Goal: Communication & Community: Ask a question

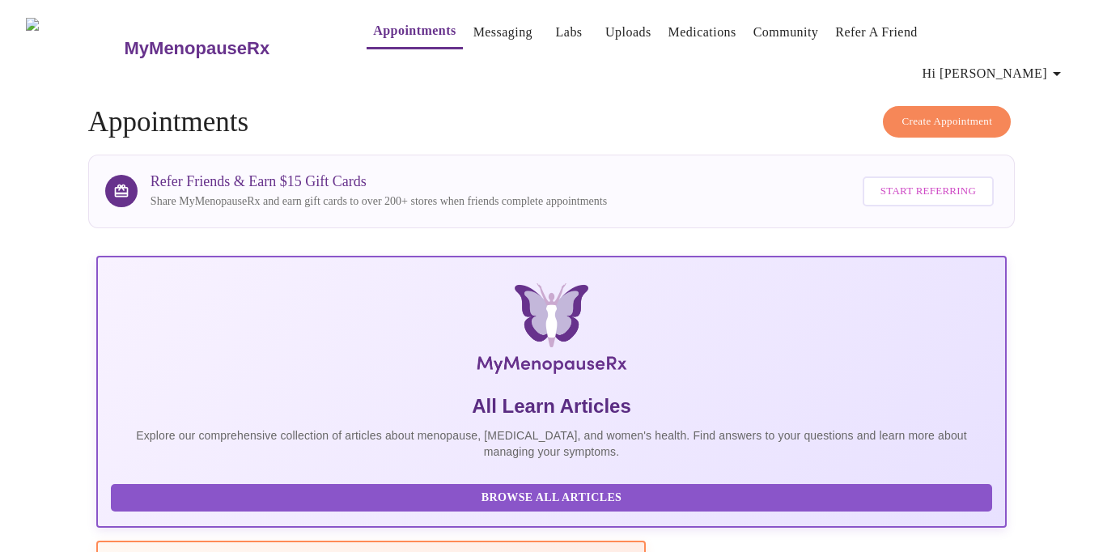
click at [474, 44] on link "Messaging" at bounding box center [503, 32] width 59 height 23
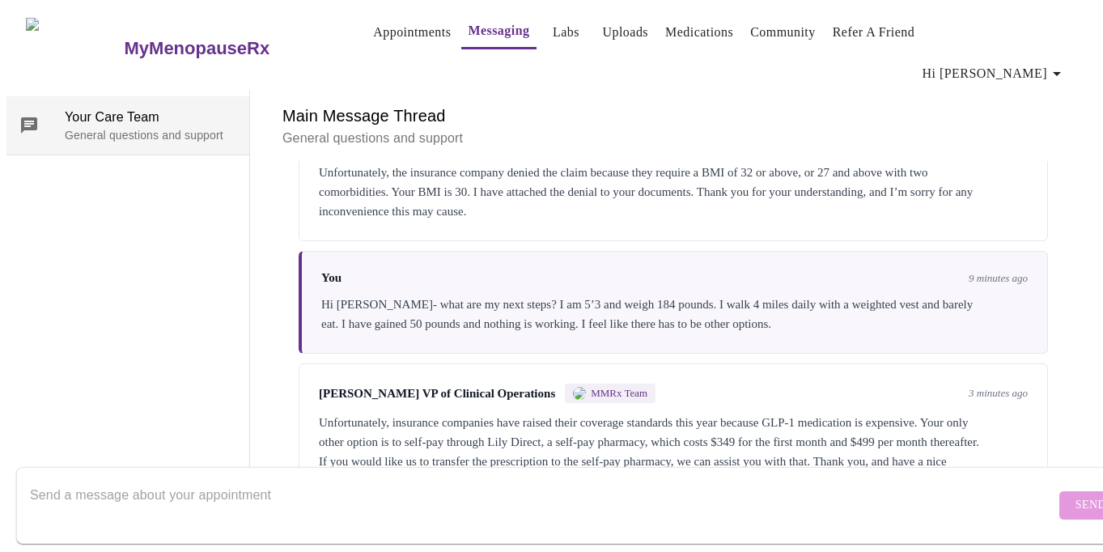
scroll to position [2182, 0]
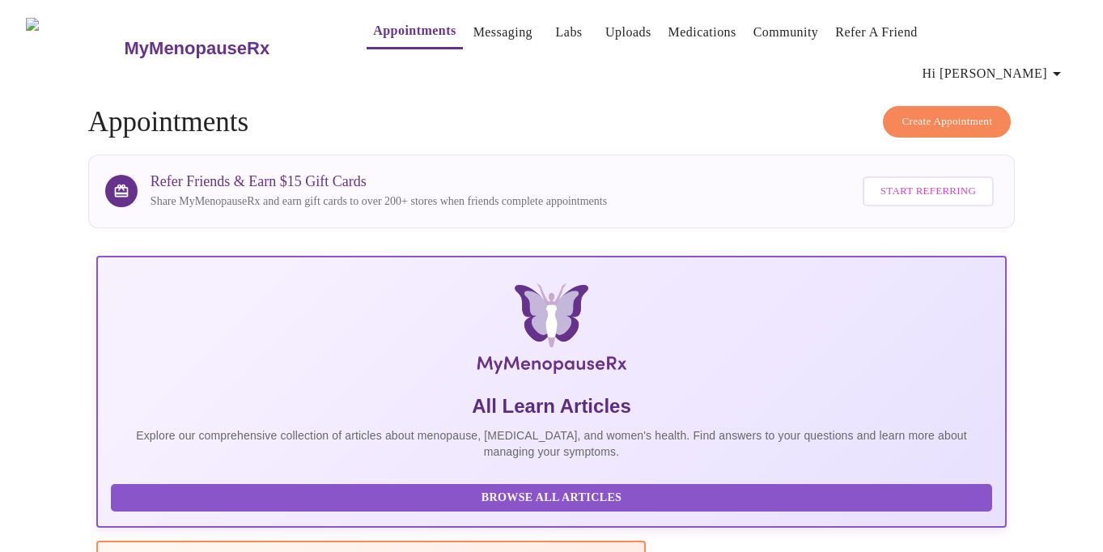
click at [474, 28] on link "Messaging" at bounding box center [503, 32] width 59 height 23
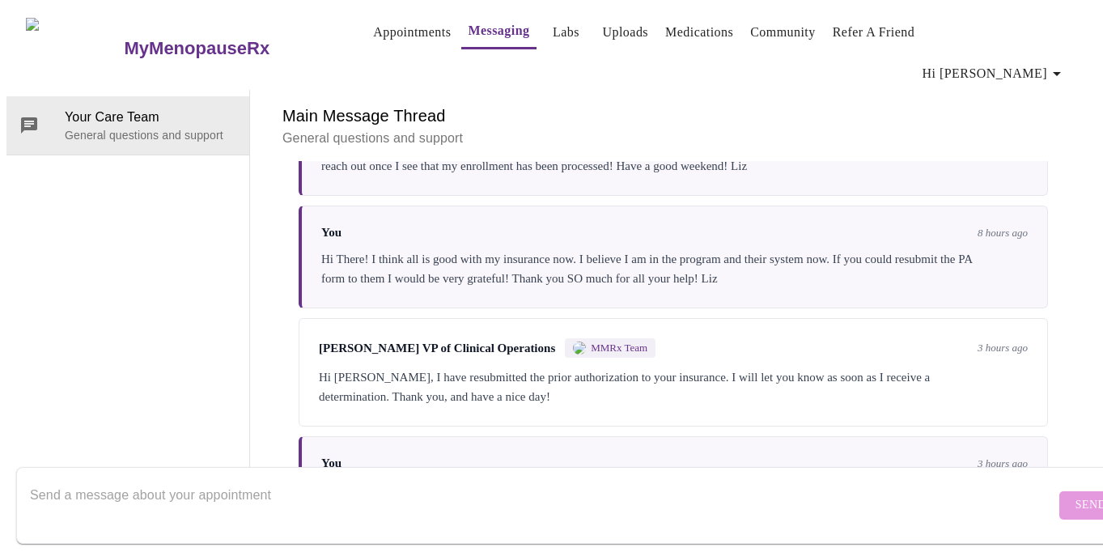
scroll to position [1628, 0]
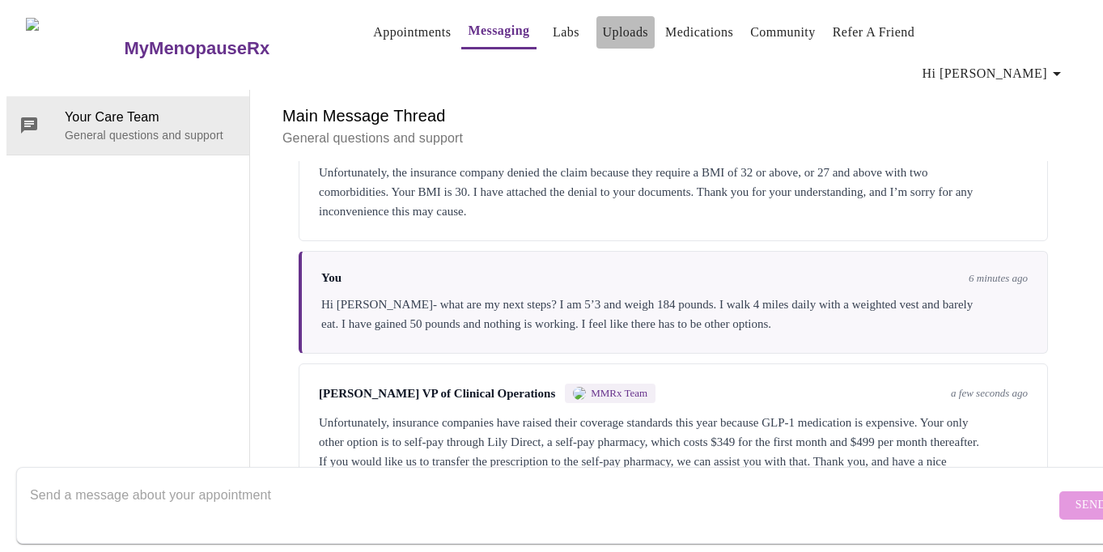
click at [603, 37] on link "Uploads" at bounding box center [626, 32] width 46 height 23
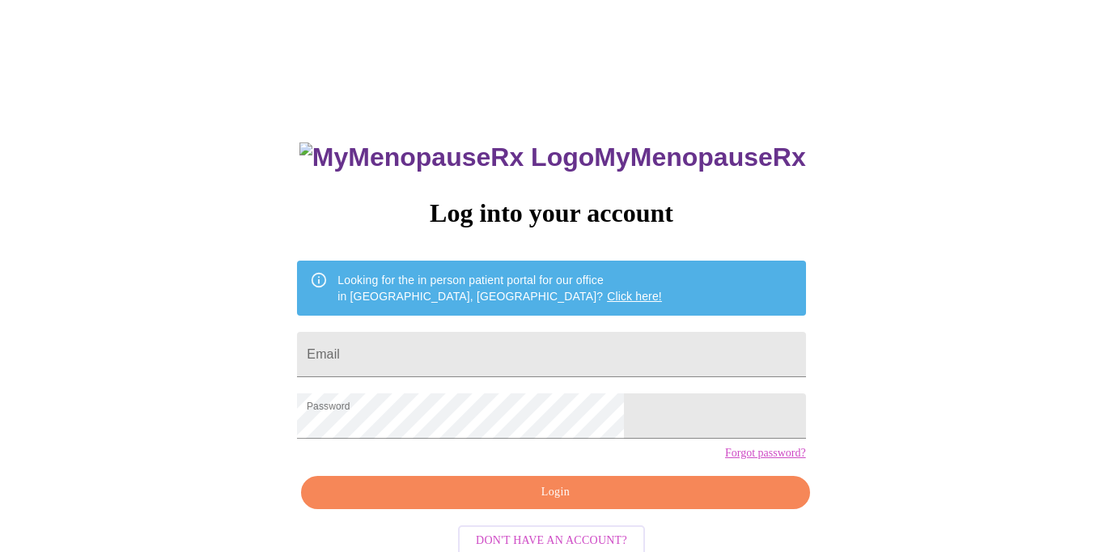
scroll to position [39, 0]
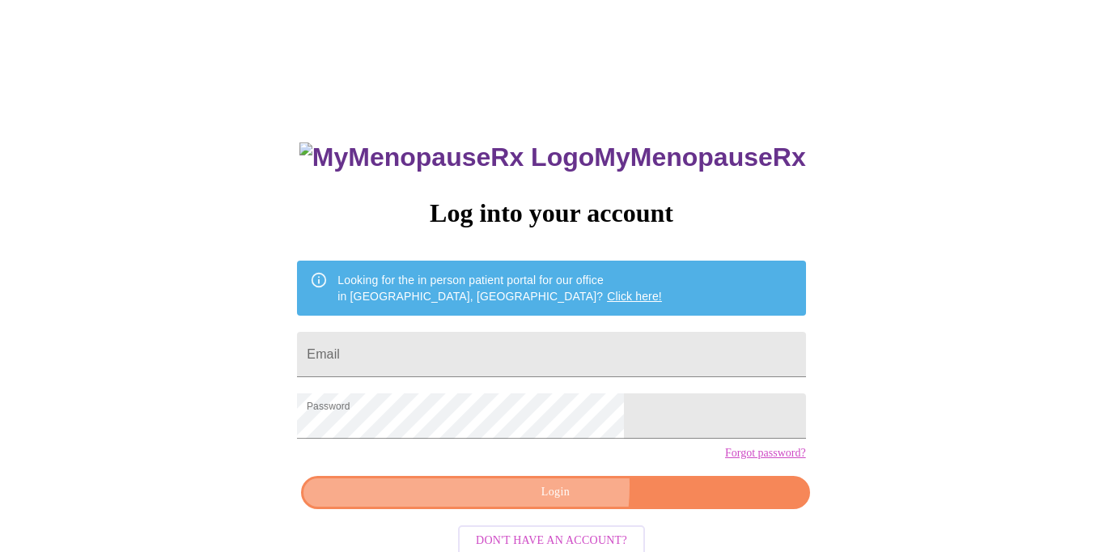
click at [508, 503] on span "Login" at bounding box center [555, 492] width 471 height 20
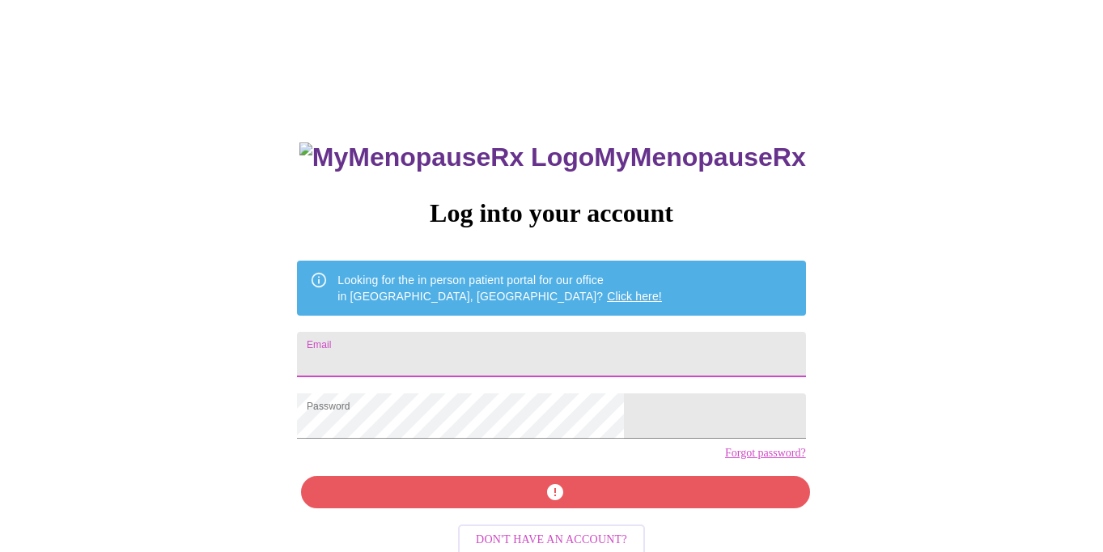
click at [470, 355] on input "Email" at bounding box center [551, 354] width 508 height 45
type input "001.elizabeth.clark@gmail.com"
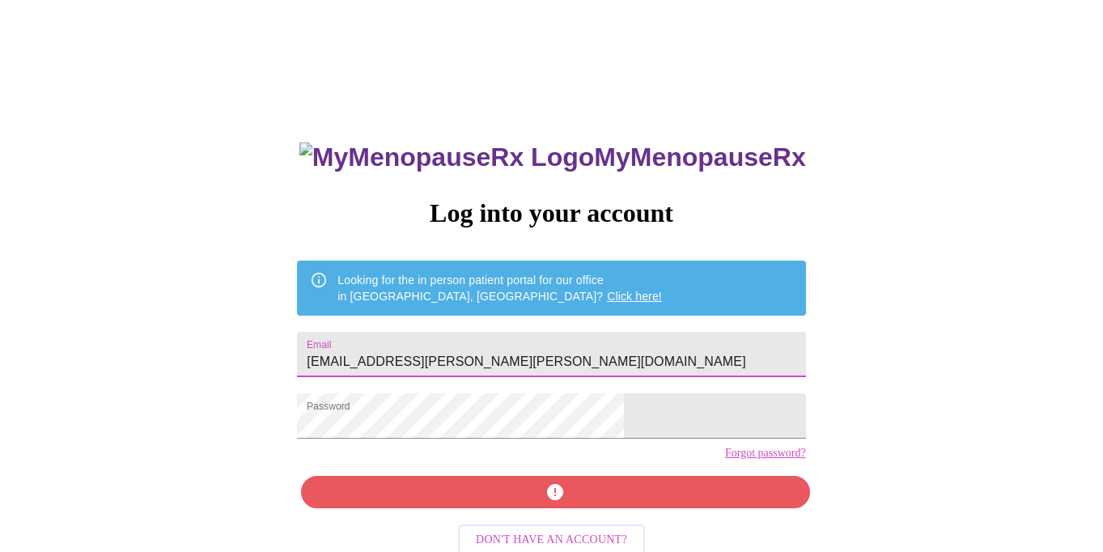
click at [516, 517] on div "MyMenopauseRx Log into your account Looking for the in person patient portal fo…" at bounding box center [551, 393] width 541 height 552
click at [489, 527] on div "MyMenopauseRx Log into your account Looking for the in person patient portal fo…" at bounding box center [551, 393] width 541 height 552
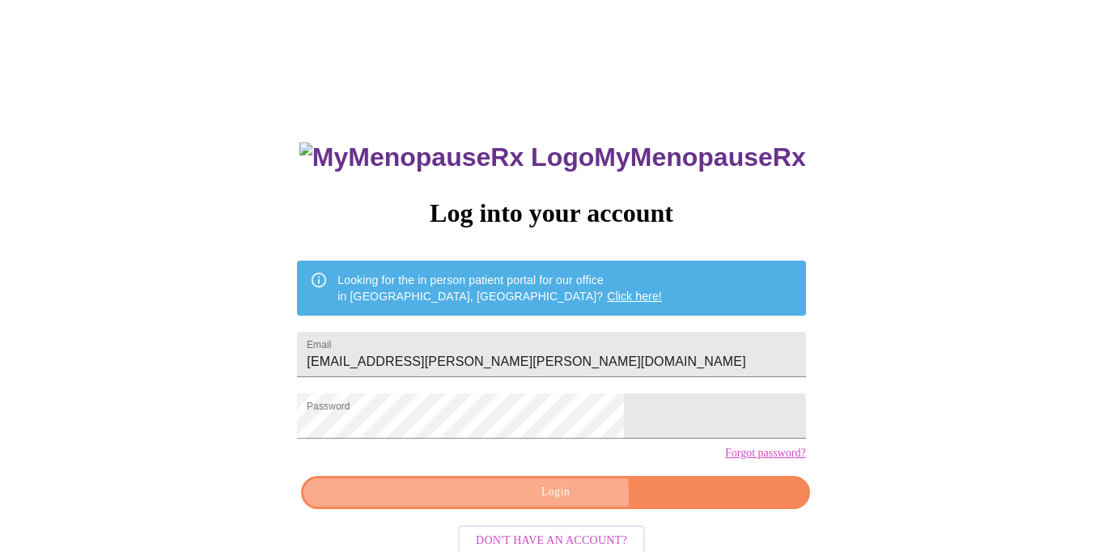
click at [511, 503] on span "Login" at bounding box center [555, 492] width 471 height 20
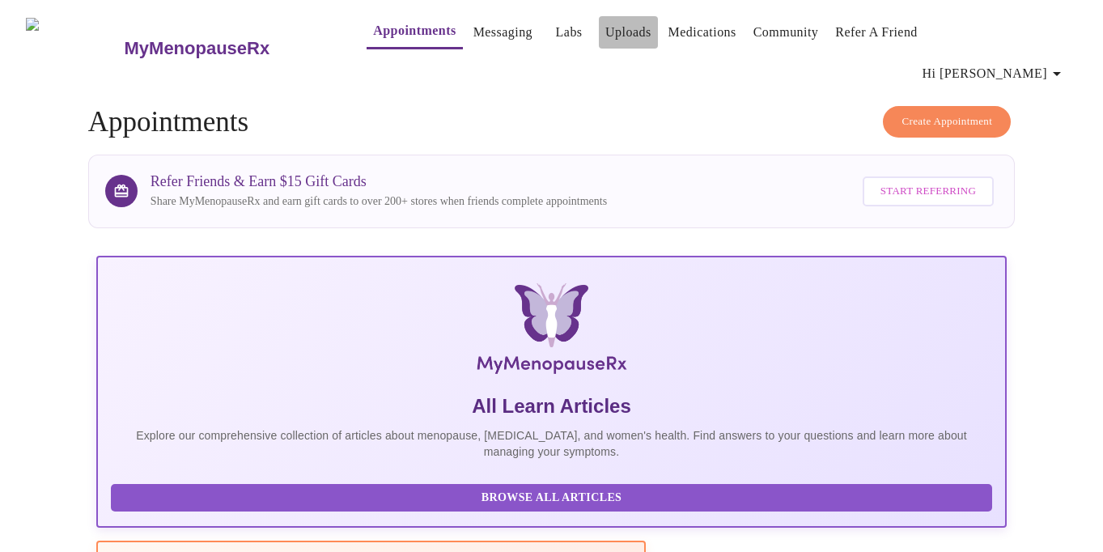
click at [606, 28] on link "Uploads" at bounding box center [629, 32] width 46 height 23
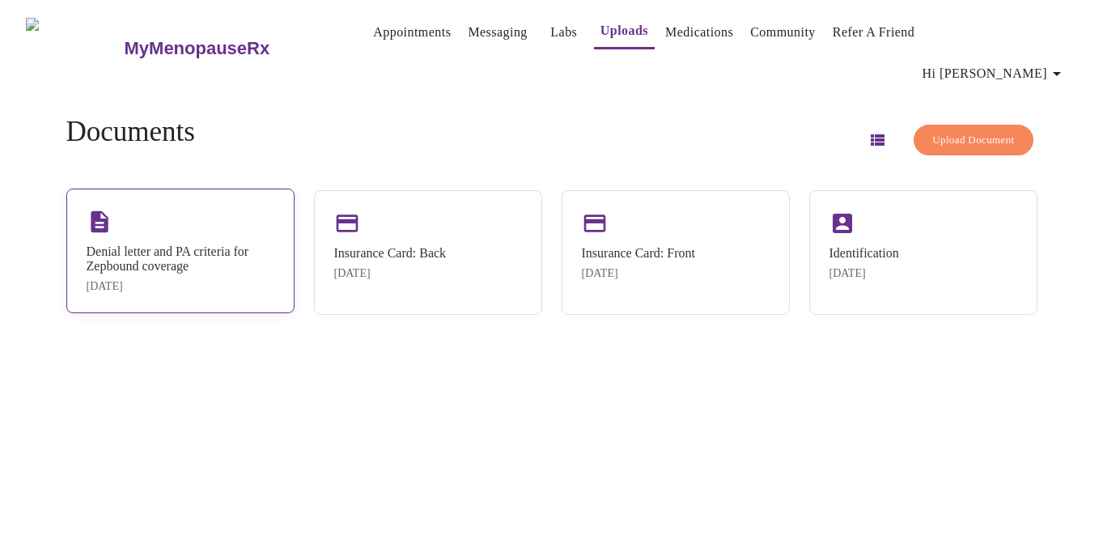
click at [259, 259] on div "Denial letter and PA criteria for Zepbound coverage Aug 11, 2025" at bounding box center [181, 268] width 188 height 49
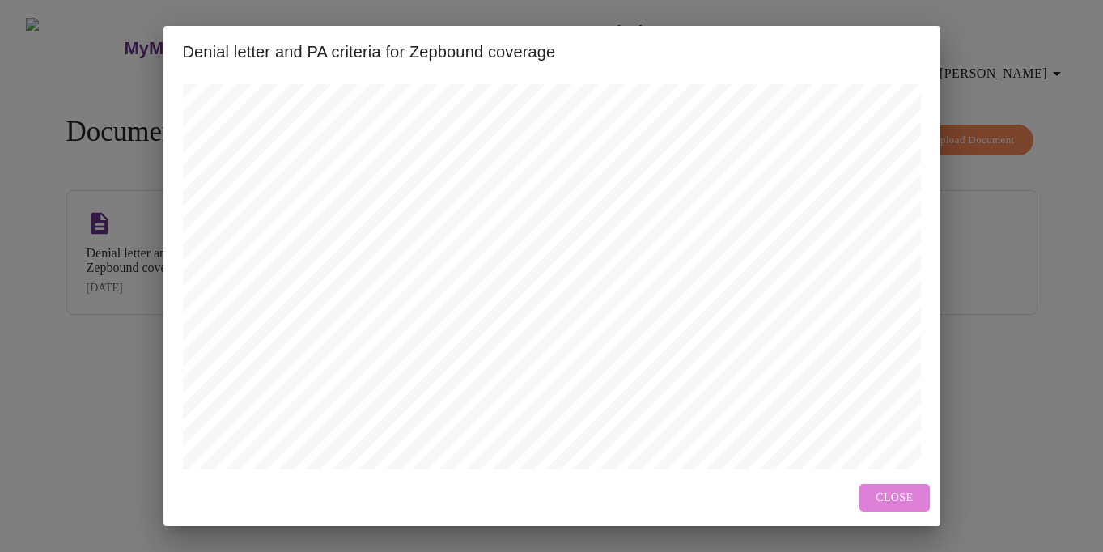
click at [903, 493] on span "Close" at bounding box center [894, 498] width 37 height 20
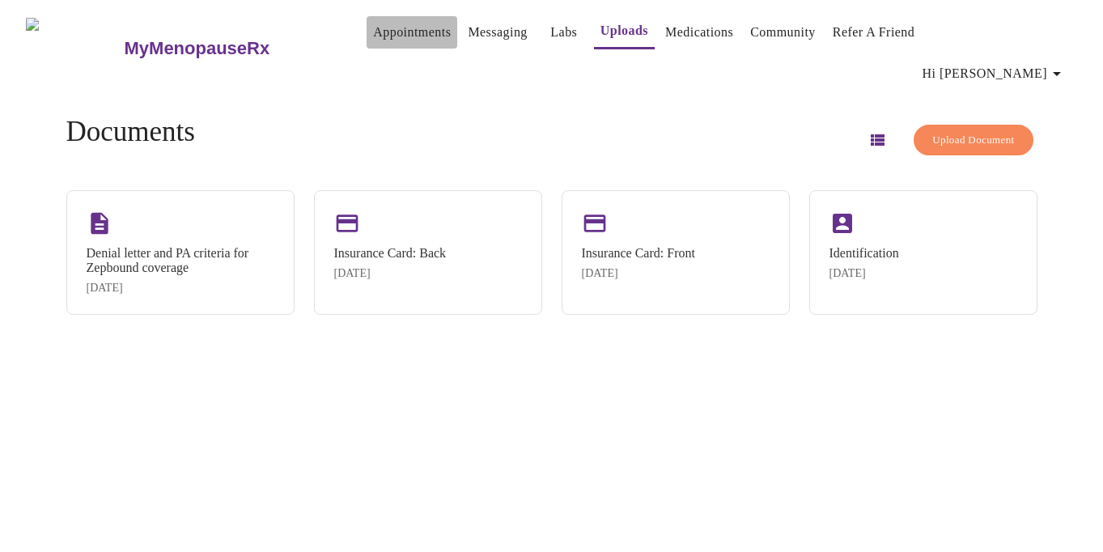
click at [397, 38] on link "Appointments" at bounding box center [412, 32] width 78 height 23
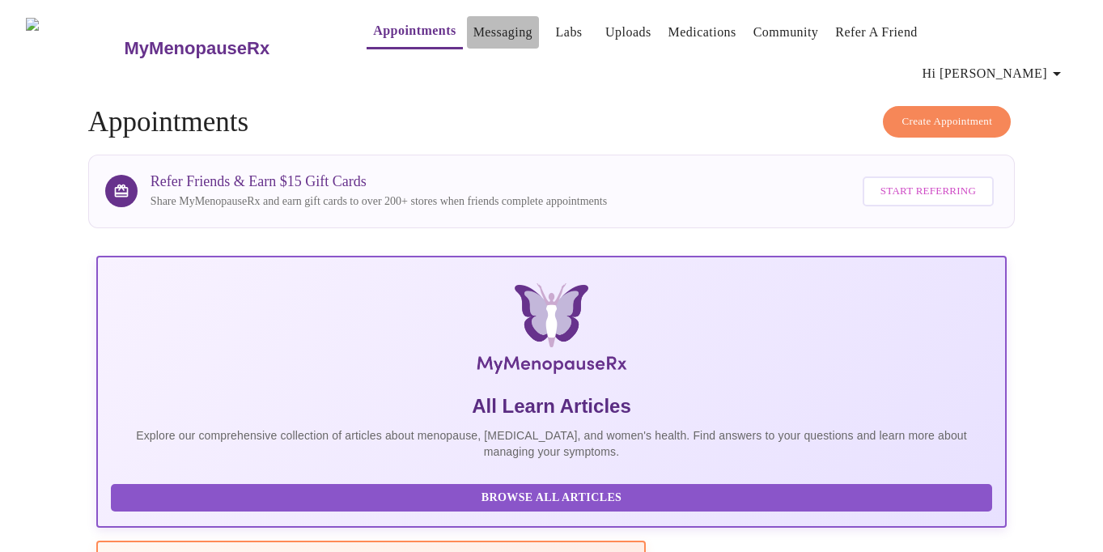
click at [474, 43] on link "Messaging" at bounding box center [503, 32] width 59 height 23
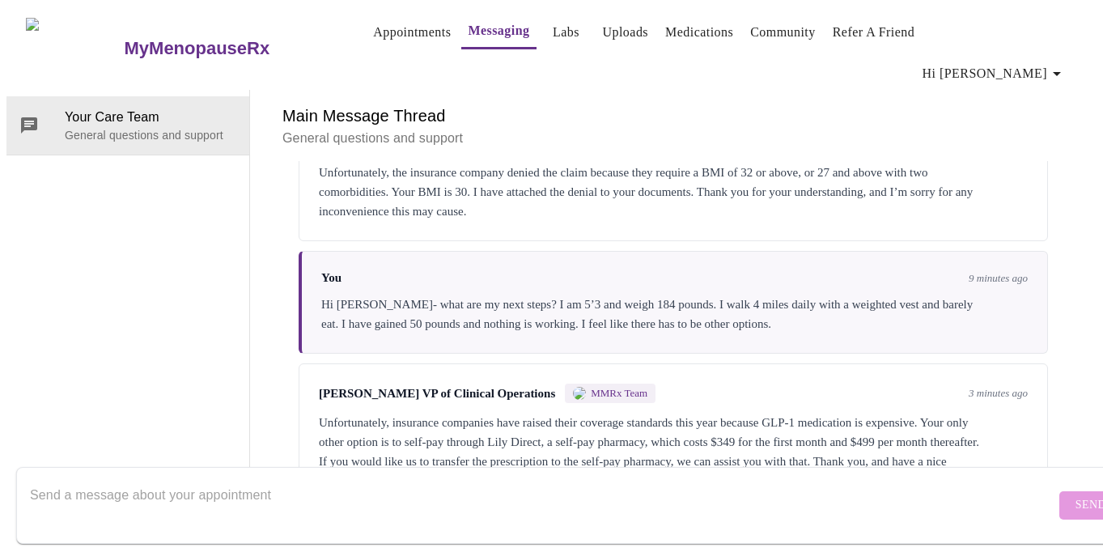
scroll to position [2182, 0]
click at [248, 479] on textarea "Send a message about your appointment" at bounding box center [543, 505] width 1026 height 52
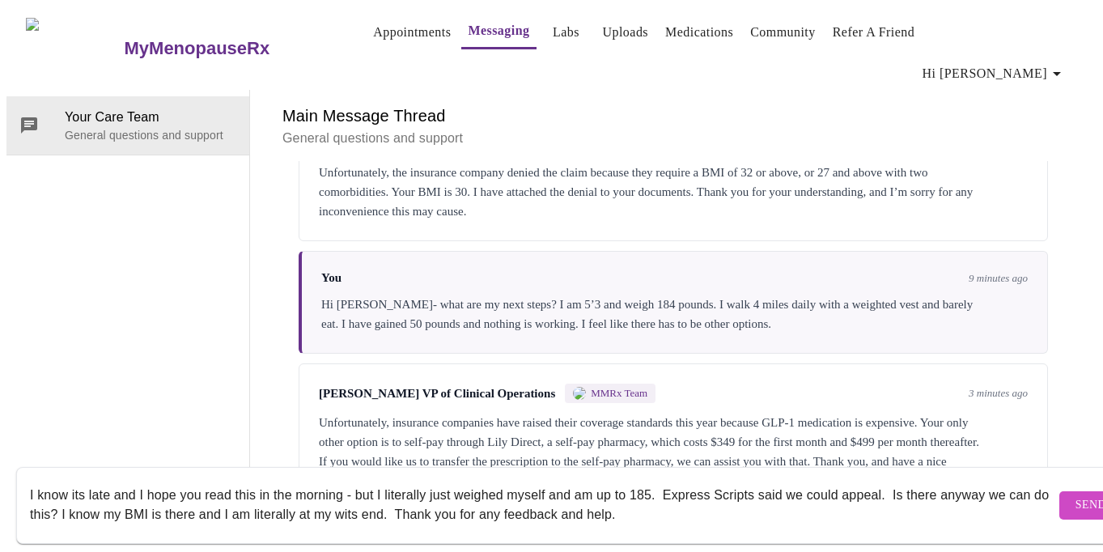
type textarea "I know its late and I hope you read this in the morning - but I literally just …"
click at [1060, 491] on button "Send" at bounding box center [1091, 505] width 63 height 28
